Goal: Check status

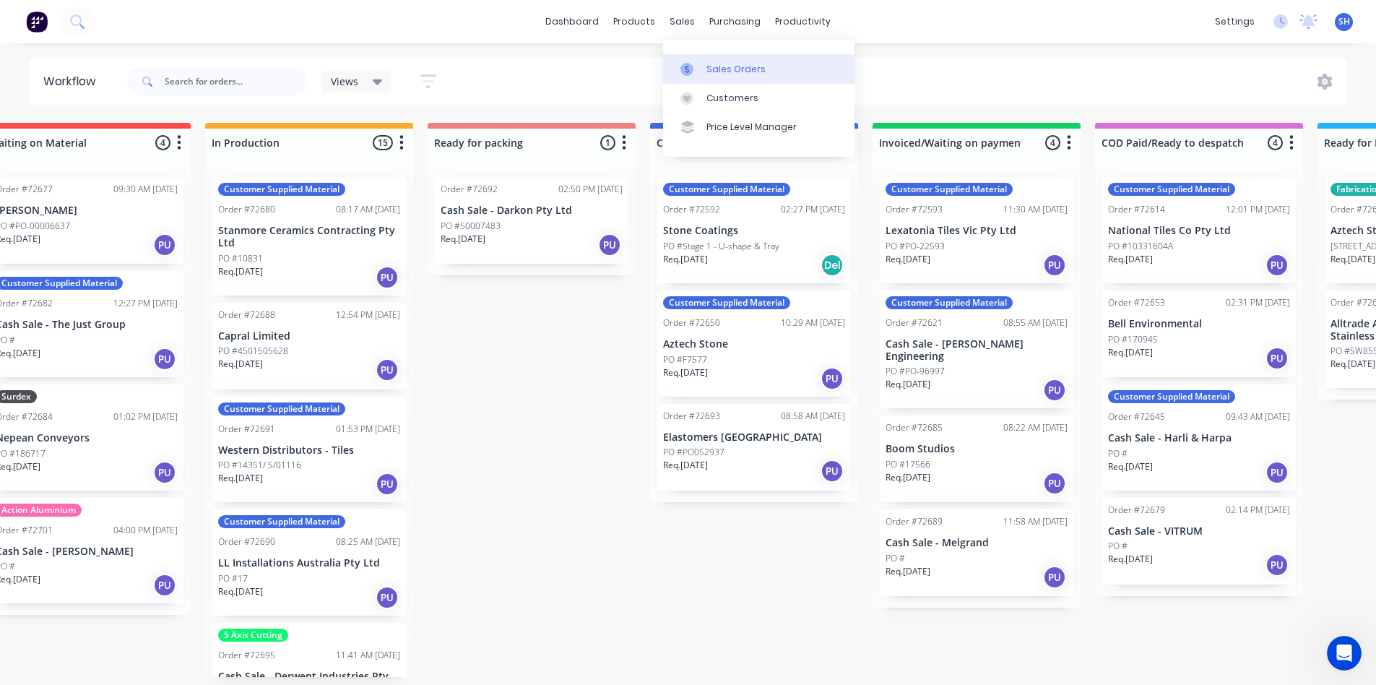
click at [699, 68] on div at bounding box center [692, 69] width 22 height 13
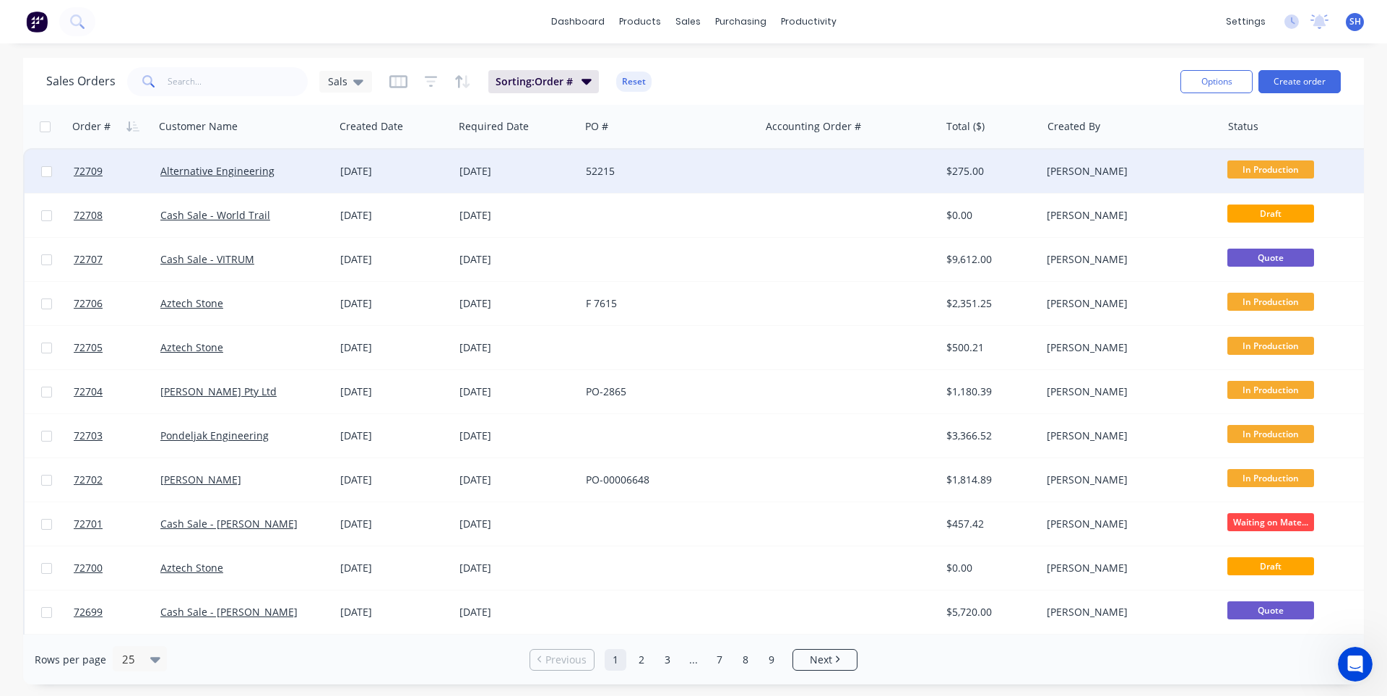
click at [668, 178] on div "52215" at bounding box center [670, 171] width 180 height 43
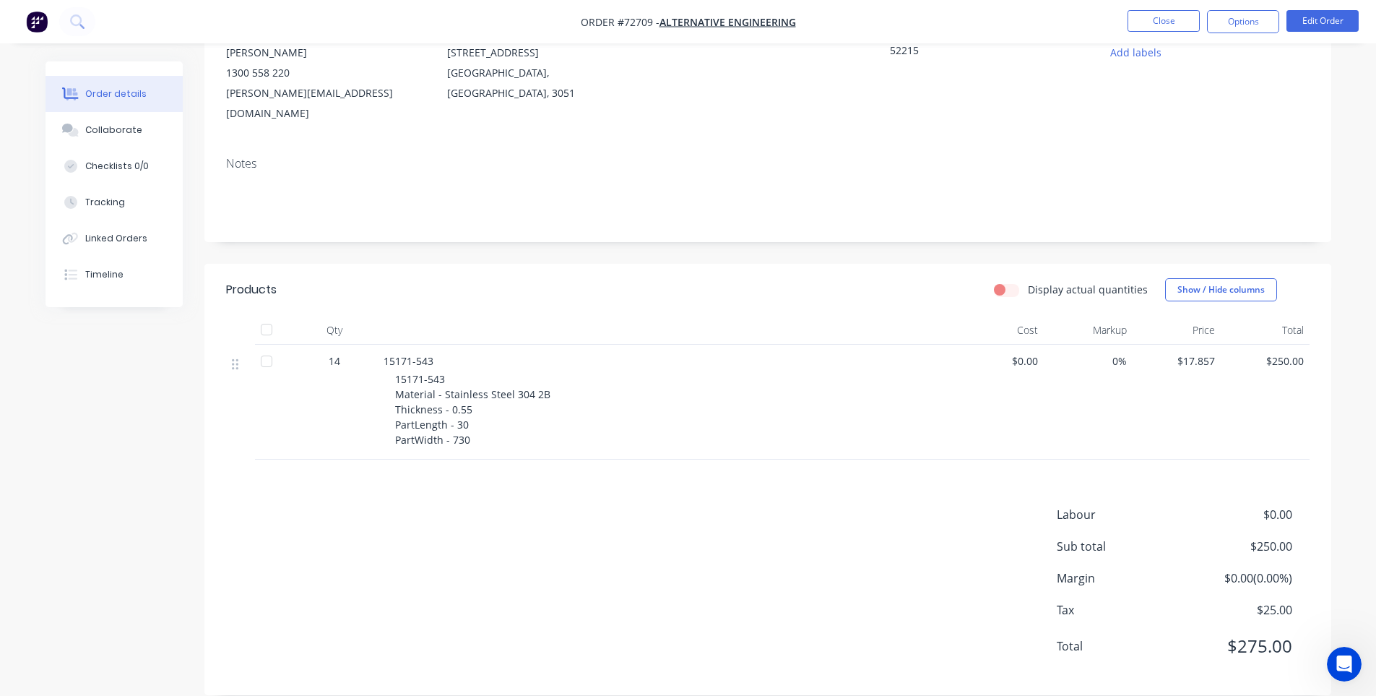
scroll to position [159, 0]
click at [1152, 14] on button "Close" at bounding box center [1164, 21] width 72 height 22
